Goal: Information Seeking & Learning: Learn about a topic

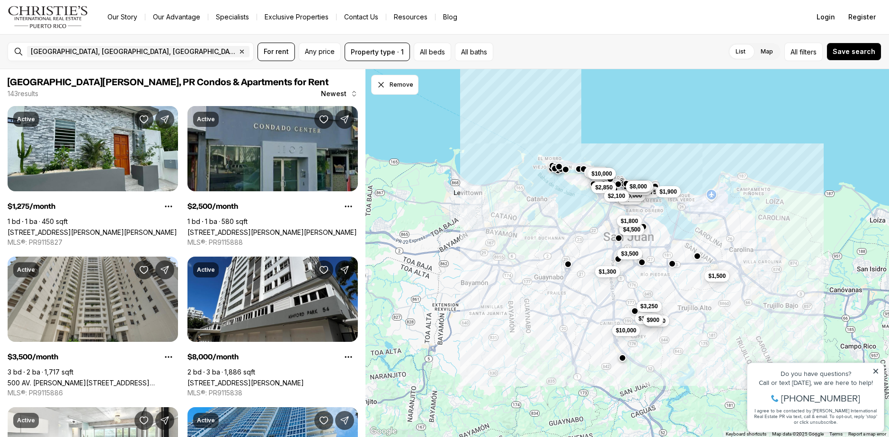
click at [651, 320] on span "$900" at bounding box center [653, 320] width 13 height 8
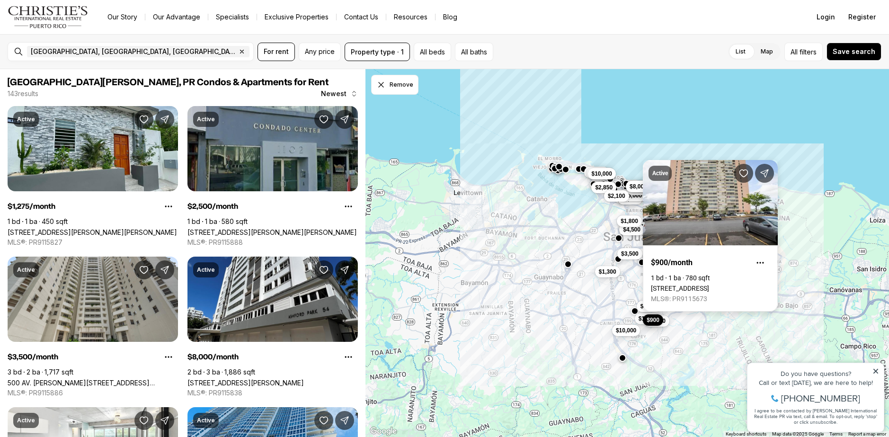
click at [705, 285] on link "[STREET_ADDRESS]" at bounding box center [680, 289] width 58 height 8
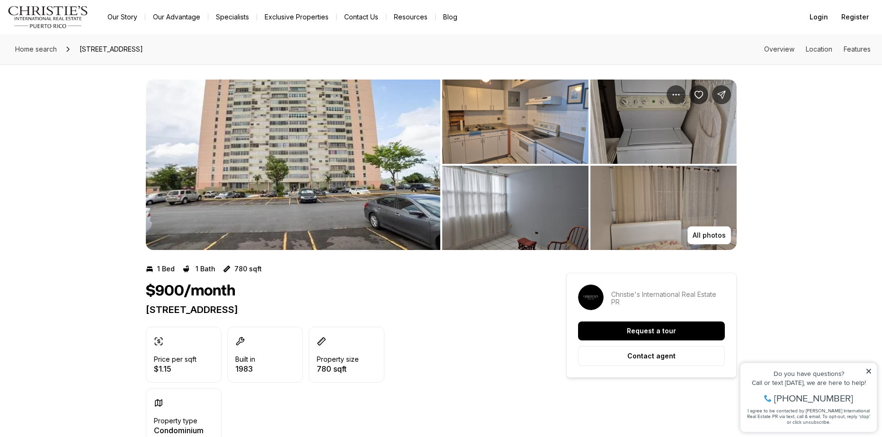
click at [359, 172] on img "View image gallery" at bounding box center [293, 165] width 294 height 170
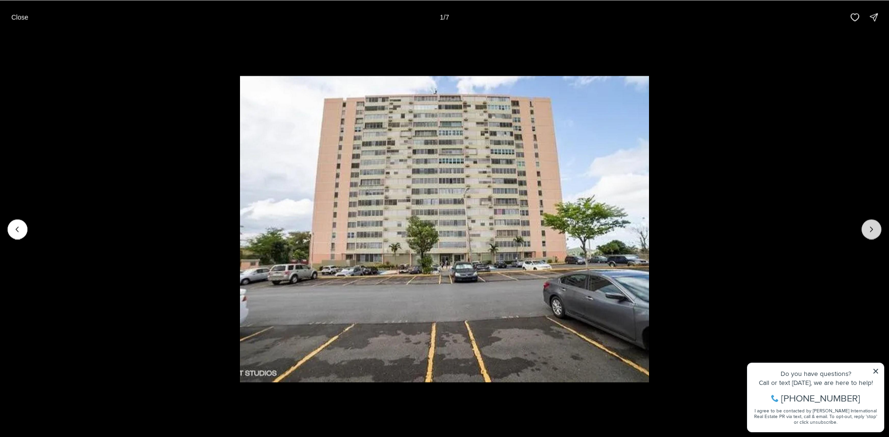
click at [872, 232] on icon "Next slide" at bounding box center [871, 228] width 9 height 9
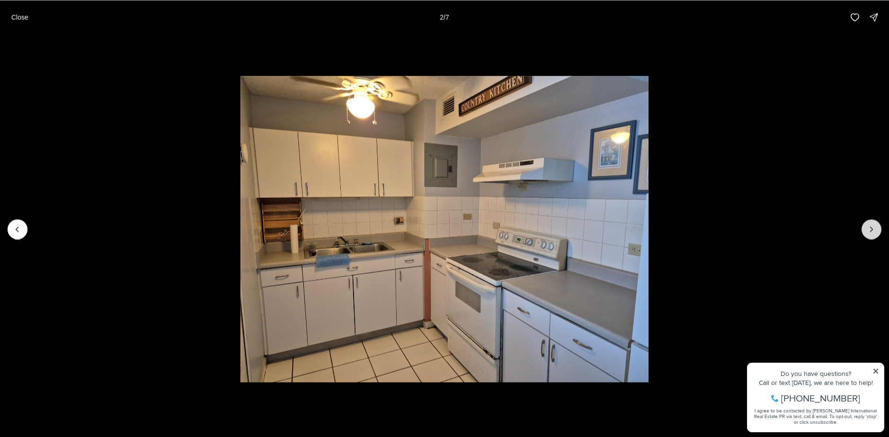
click at [872, 232] on icon "Next slide" at bounding box center [871, 228] width 9 height 9
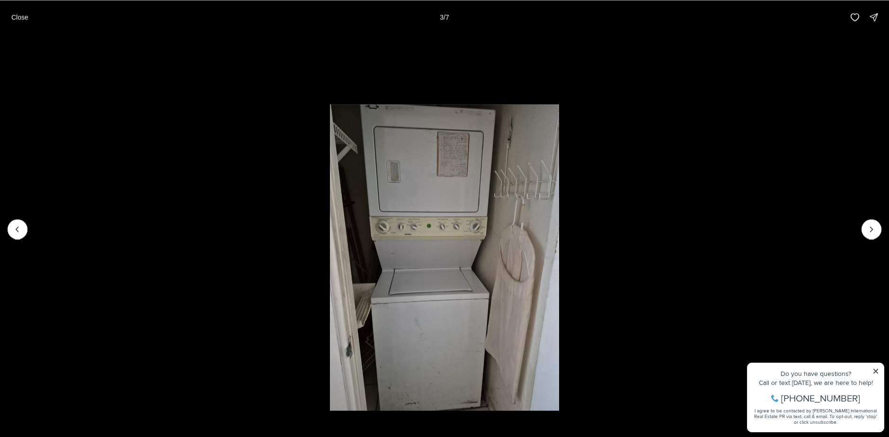
click at [4, 235] on li "3 of 7" at bounding box center [444, 229] width 889 height 390
click at [13, 232] on icon "Previous slide" at bounding box center [17, 228] width 9 height 9
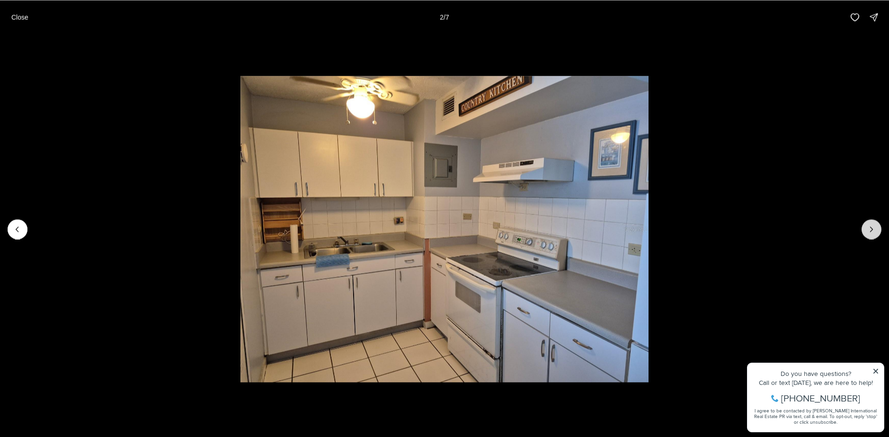
click at [869, 227] on icon "Next slide" at bounding box center [871, 228] width 9 height 9
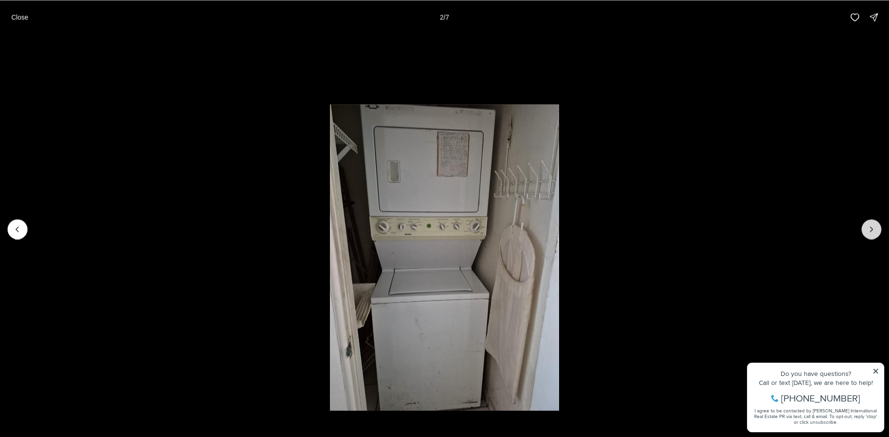
click at [869, 227] on icon "Next slide" at bounding box center [871, 228] width 9 height 9
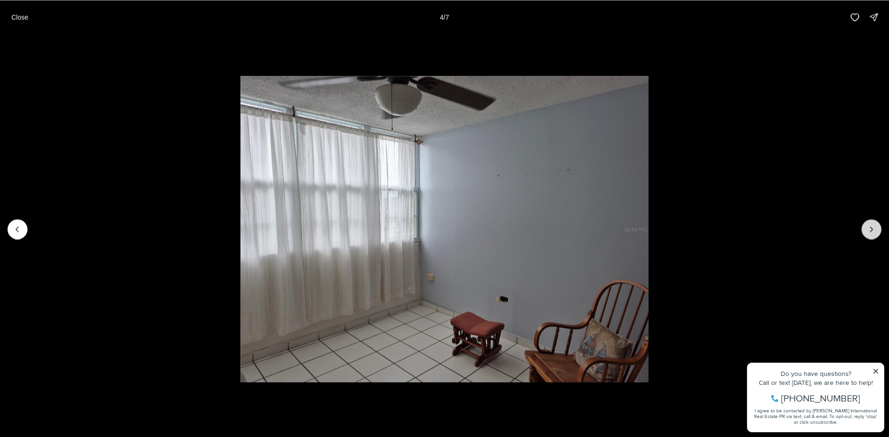
click at [869, 227] on icon "Next slide" at bounding box center [871, 228] width 9 height 9
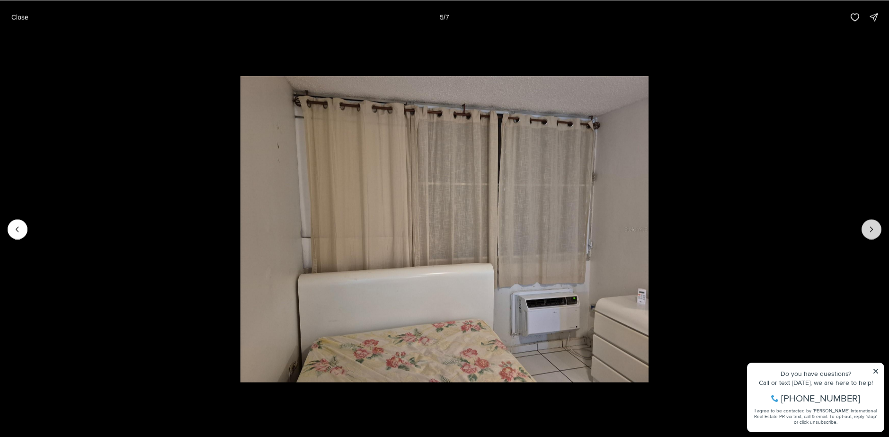
click at [869, 227] on icon "Next slide" at bounding box center [871, 228] width 9 height 9
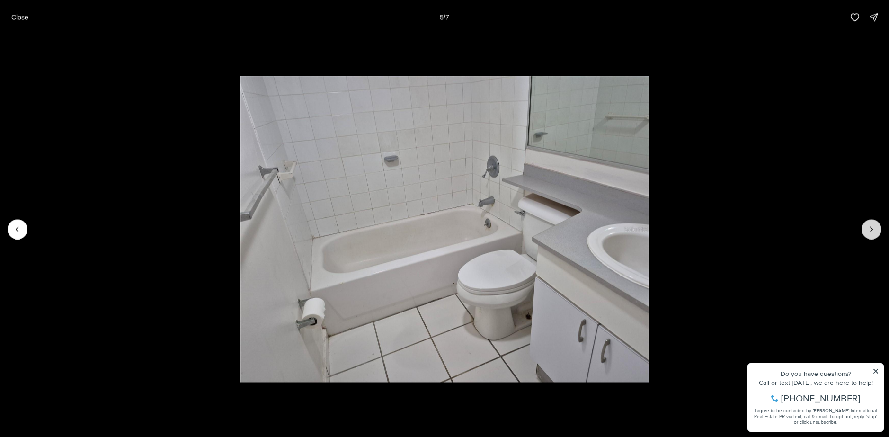
click at [869, 227] on icon "Next slide" at bounding box center [871, 228] width 9 height 9
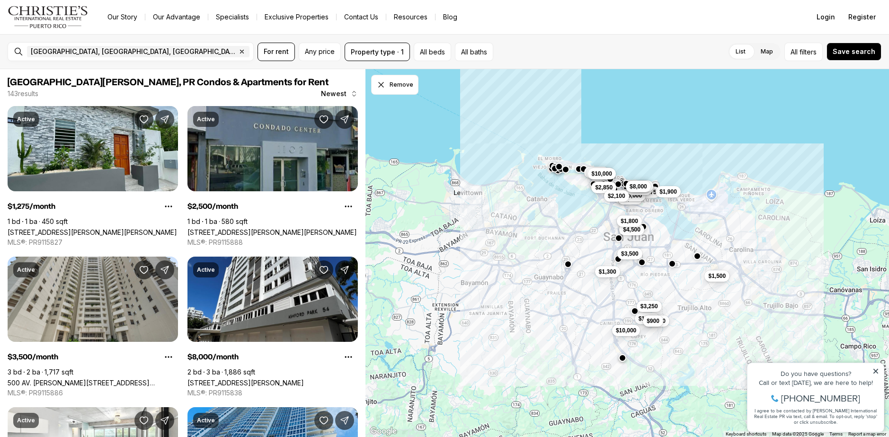
click at [876, 372] on icon at bounding box center [876, 371] width 7 height 7
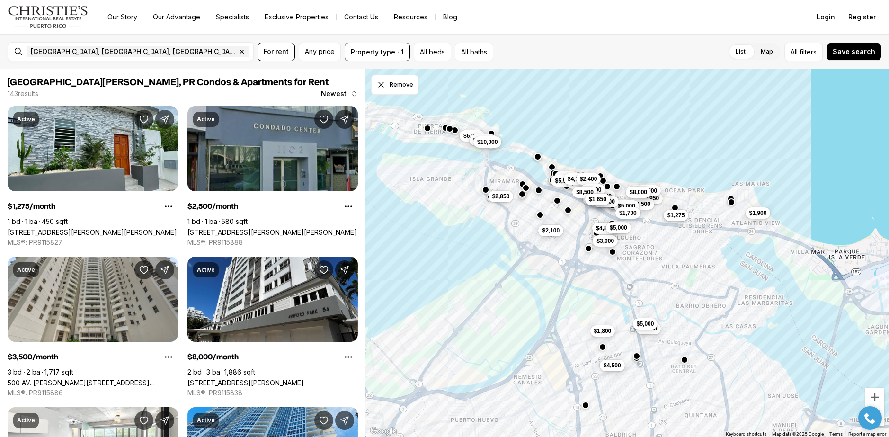
drag, startPoint x: 515, startPoint y: 131, endPoint x: 540, endPoint y: 150, distance: 31.5
click at [540, 150] on div "$3,500 $4,800 $3,000 $1,275 $4,500 $1,900 $5,000 $9,950 $4,500 $3,000 $6,500 $8…" at bounding box center [627, 253] width 524 height 368
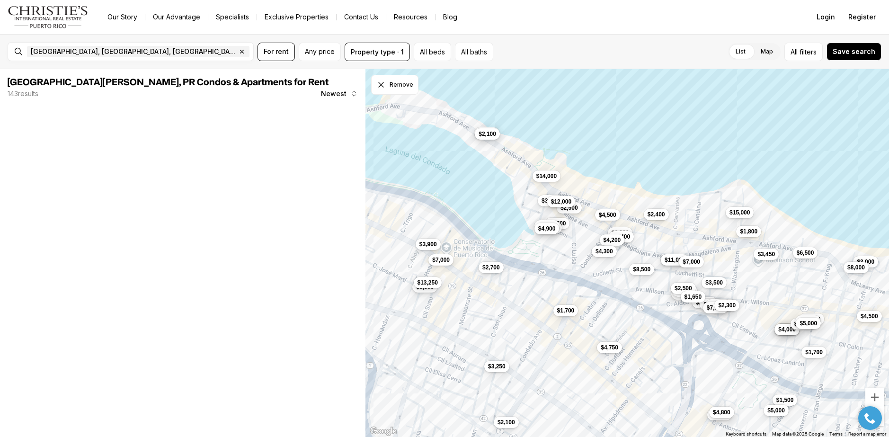
drag, startPoint x: 729, startPoint y: 222, endPoint x: 701, endPoint y: 204, distance: 33.9
click at [701, 204] on div "$4,500 $4,800 $15,000 $1,800 $1,500 $5,000 $3,450 $6,500 $4,500 $3,000 $8,000 $…" at bounding box center [627, 253] width 524 height 368
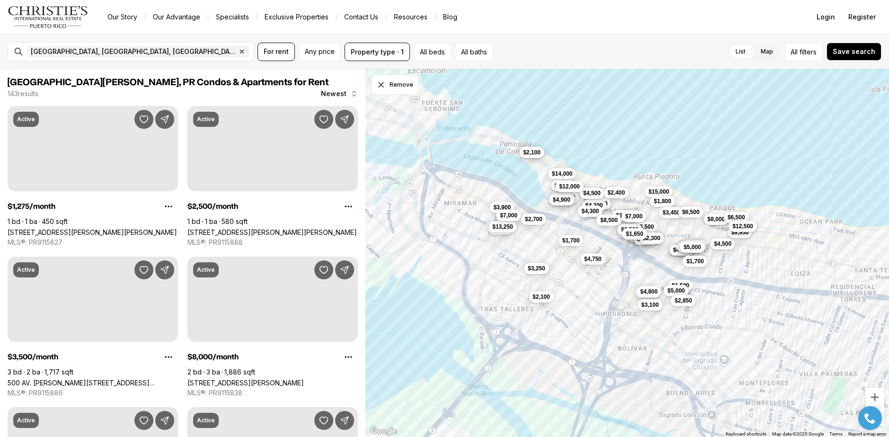
drag, startPoint x: 780, startPoint y: 335, endPoint x: 729, endPoint y: 295, distance: 64.8
click at [729, 295] on div "$4,500 $4,800 $15,000 $1,800 $1,500 $5,000 $3,450 $6,500 $4,500 $3,000 $8,000 $…" at bounding box center [627, 253] width 524 height 368
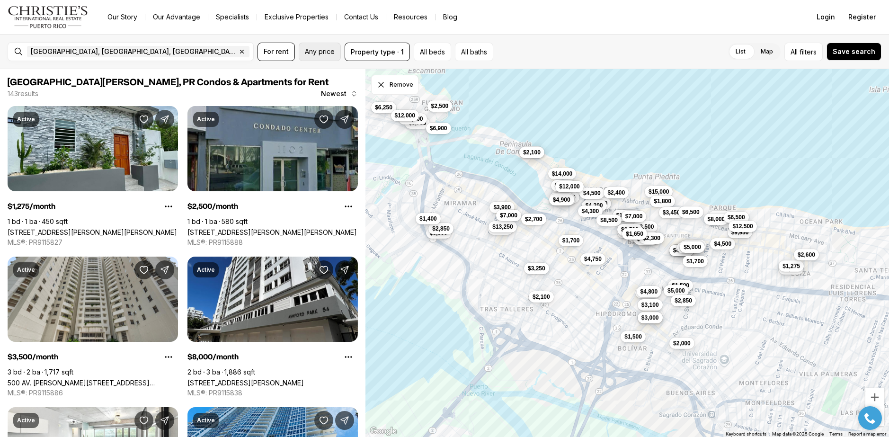
click at [327, 49] on span "Any price" at bounding box center [320, 52] width 30 height 8
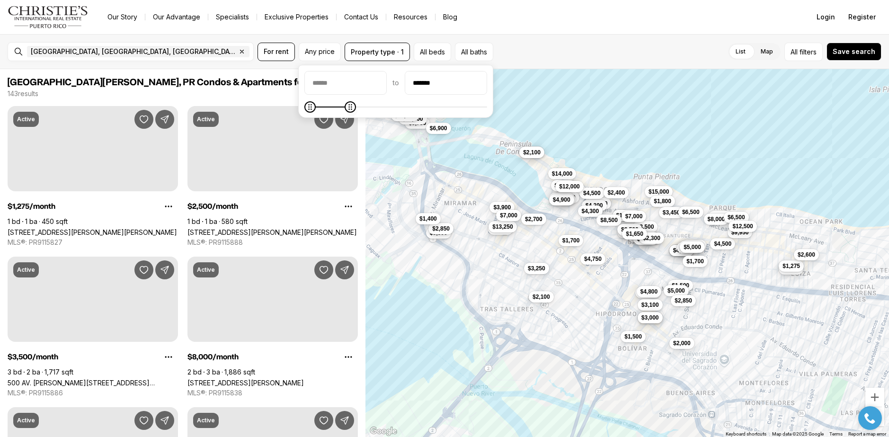
type input "*******"
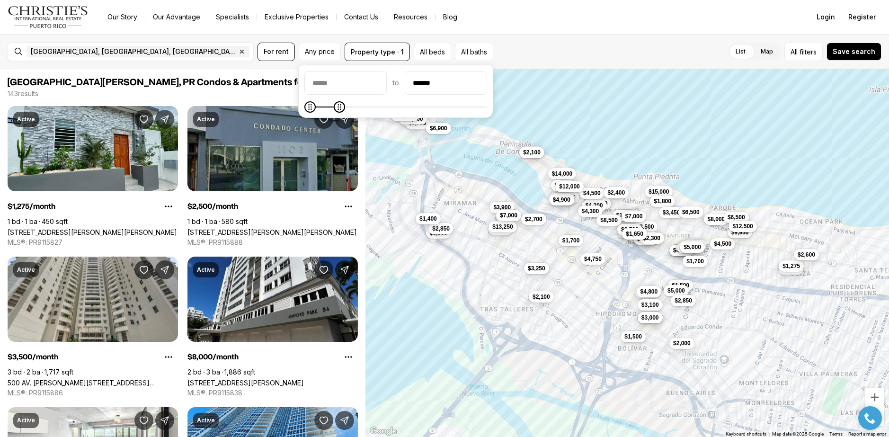
click at [343, 111] on icon "Maximum" at bounding box center [340, 107] width 8 height 8
drag, startPoint x: 463, startPoint y: 83, endPoint x: 435, endPoint y: 84, distance: 27.9
click at [435, 84] on input "*******" at bounding box center [445, 82] width 81 height 23
type input "****"
click at [361, 83] on input "priceMin" at bounding box center [345, 82] width 81 height 23
